Goal: Task Accomplishment & Management: Use online tool/utility

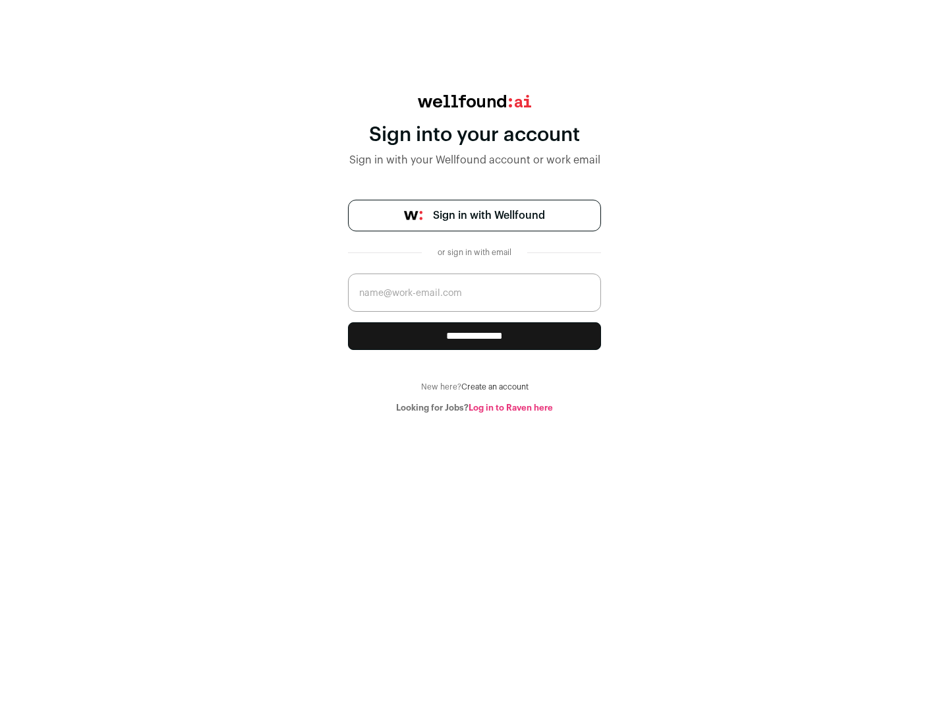
click at [489, 216] on span "Sign in with Wellfound" at bounding box center [489, 216] width 112 height 16
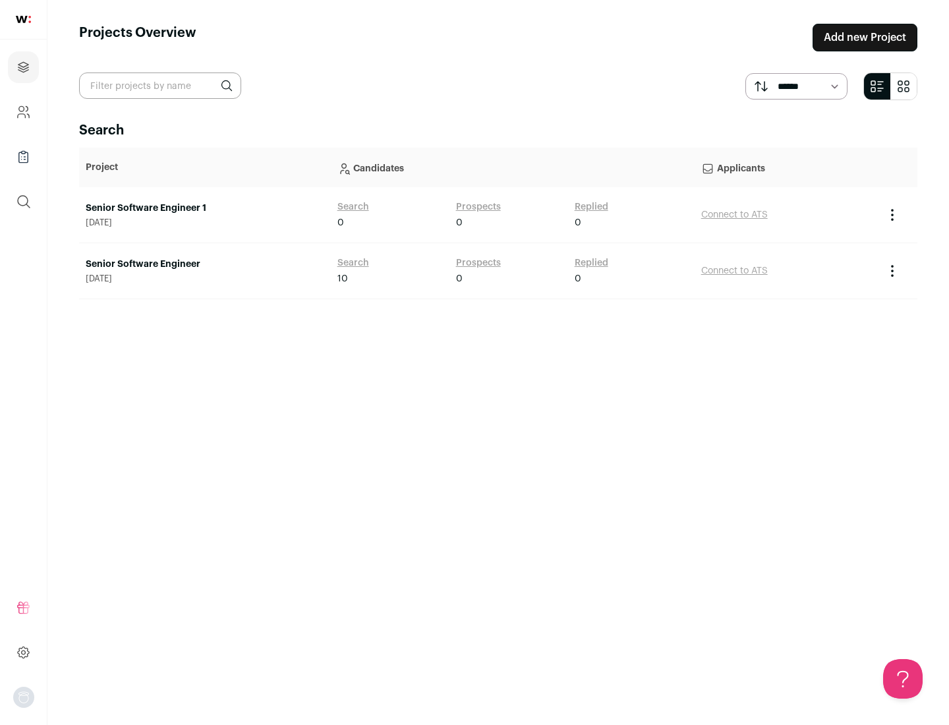
click at [204, 264] on link "Senior Software Engineer" at bounding box center [205, 264] width 239 height 13
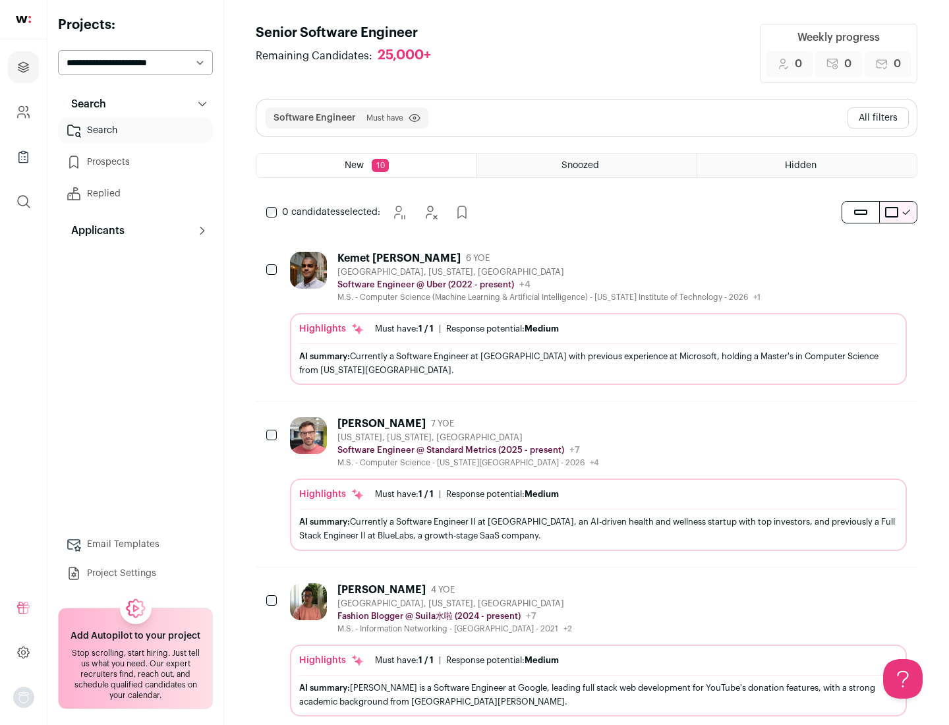
click at [587, 318] on div "Highlights Must have: 1 / 1 How many must haves have been fulfilled? | Response…" at bounding box center [598, 349] width 617 height 72
